Goal: Find specific page/section: Find specific page/section

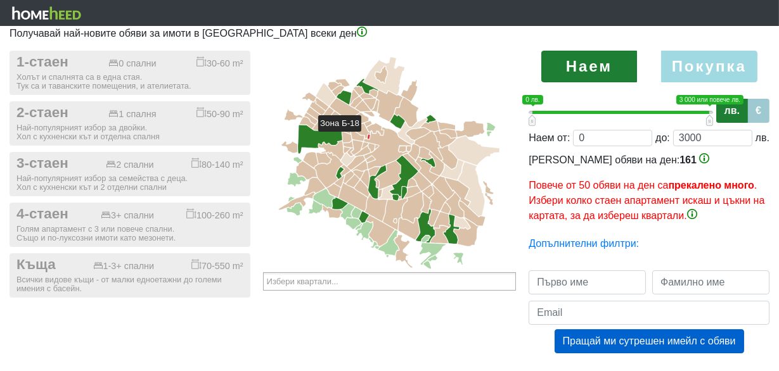
click at [367, 137] on icon at bounding box center [368, 137] width 3 height 4
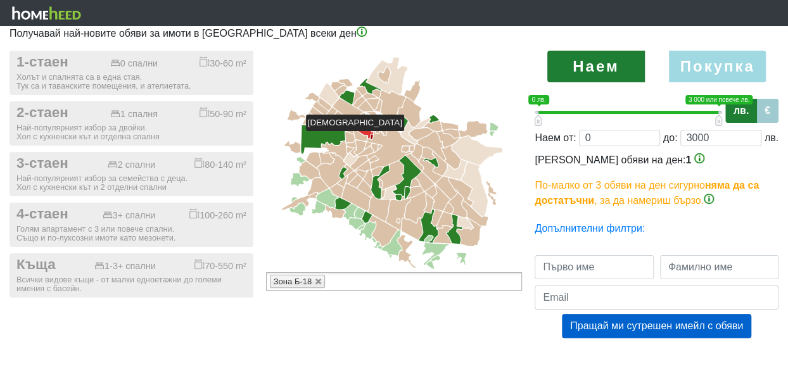
click at [369, 137] on g at bounding box center [391, 163] width 221 height 212
click at [371, 136] on icon at bounding box center [372, 137] width 3 height 4
type input "Избери квартали..."
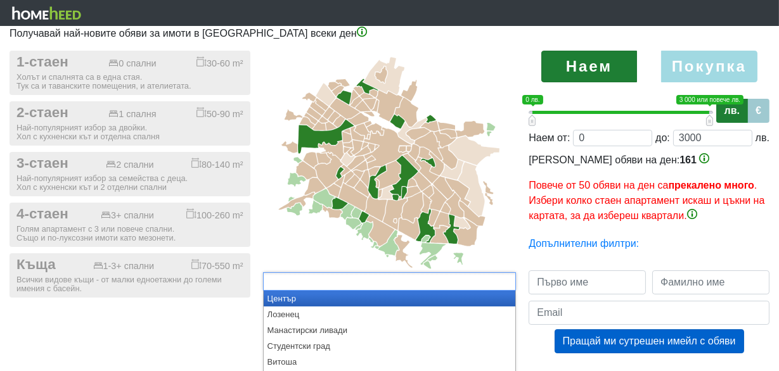
click at [348, 281] on input "text" at bounding box center [310, 282] width 87 height 16
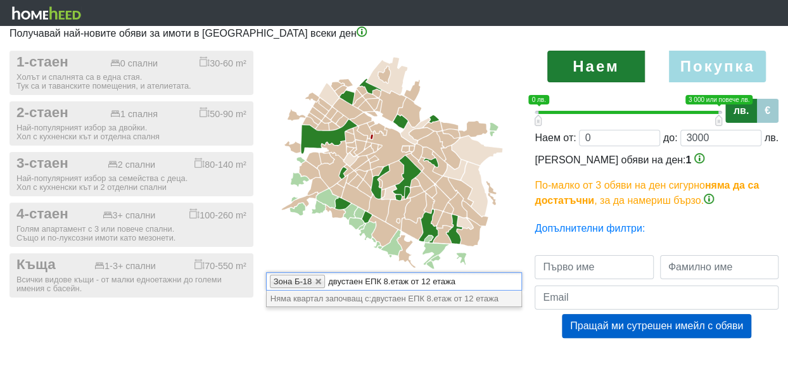
type input "двустаен ЕПК 8.етаж от 12 етажа"
click at [326, 281] on ul "Зона Б-18 двустаен ЕПК 8.етаж от 12 етажа" at bounding box center [394, 281] width 257 height 18
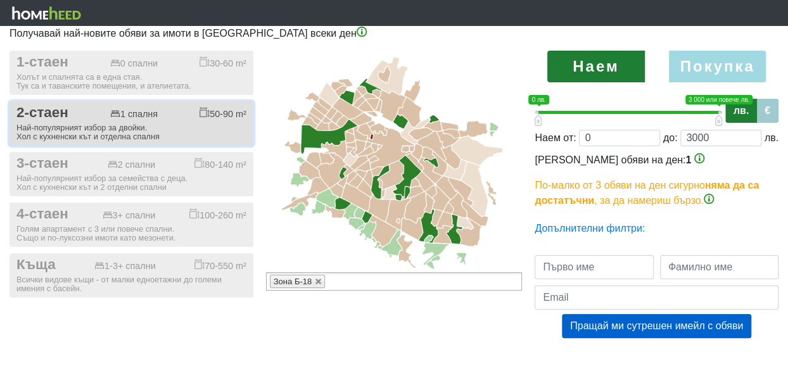
click at [50, 135] on div "Най-популярният избор за двойки. Хол с кухненски кът и отделна спалня" at bounding box center [131, 133] width 230 height 18
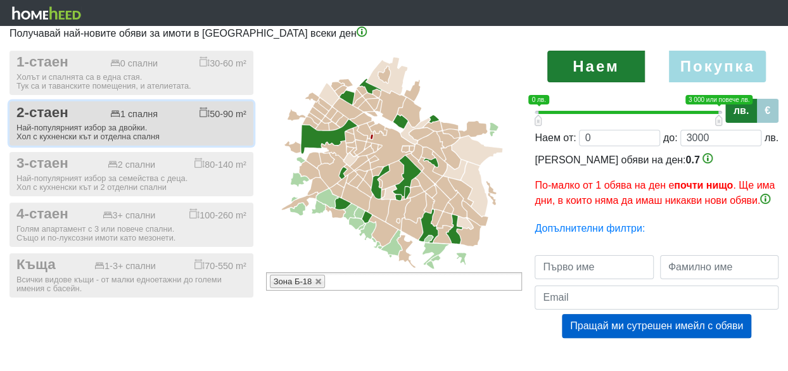
click at [49, 136] on div "Най-популярният избор за двойки. Хол с кухненски кът и отделна спалня" at bounding box center [131, 133] width 230 height 18
checkbox input "false"
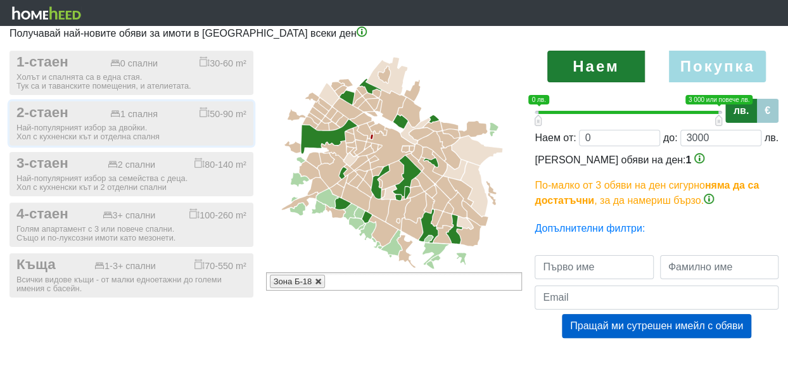
click at [315, 283] on link at bounding box center [319, 282] width 8 height 8
type input "Избери квартали..."
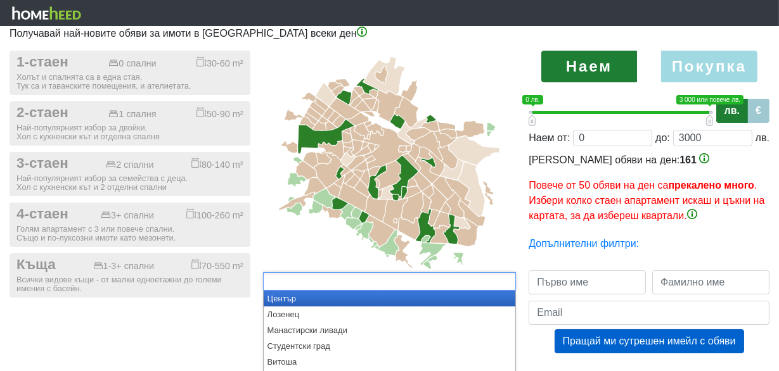
click at [387, 283] on ul at bounding box center [389, 281] width 253 height 18
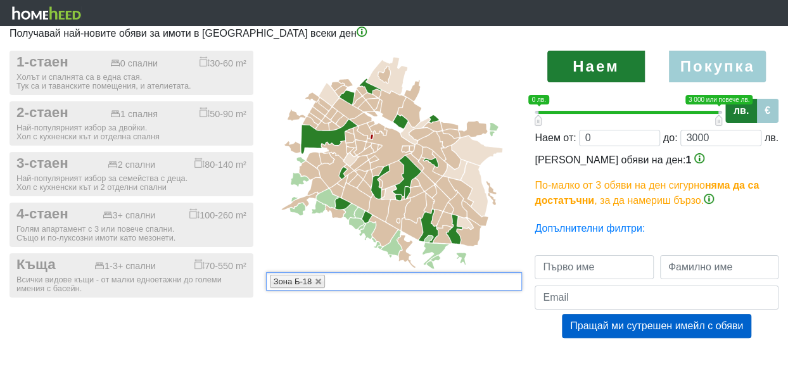
click at [727, 70] on label "Покупка" at bounding box center [718, 67] width 98 height 32
radio input "true"
type input "0;2000000"
type input "2000000"
